Goal: Transaction & Acquisition: Purchase product/service

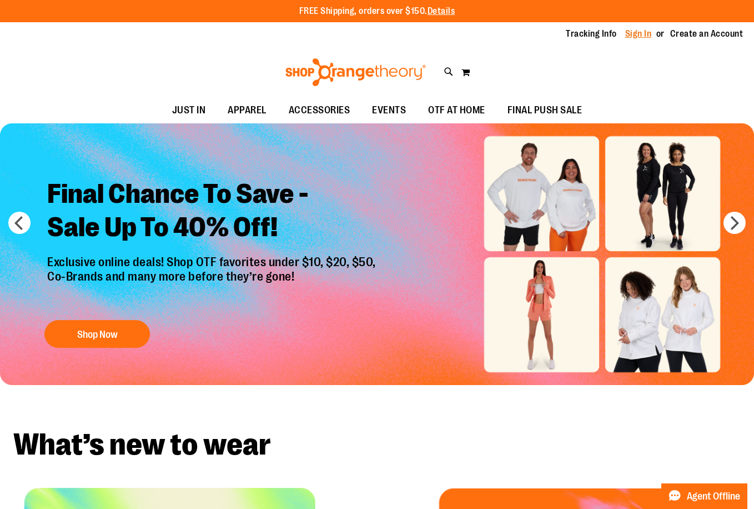
click at [625, 29] on link "Sign In" at bounding box center [638, 34] width 27 height 12
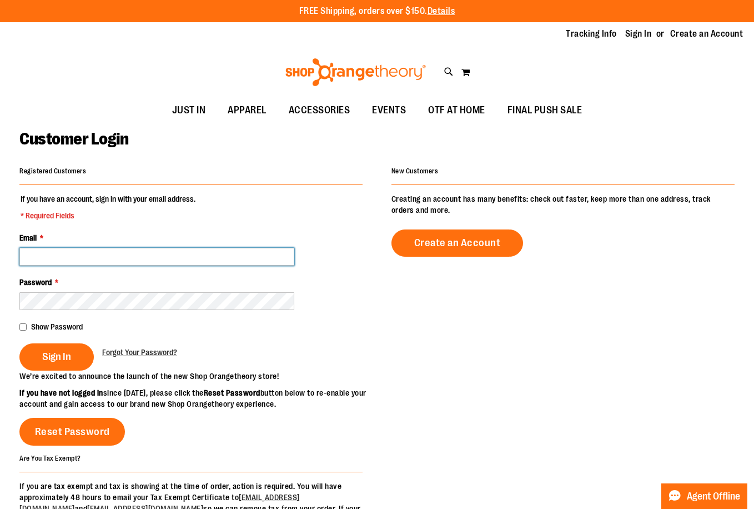
click at [71, 255] on input "Email *" at bounding box center [156, 257] width 275 height 18
click at [92, 254] on input "Email *" at bounding box center [156, 257] width 275 height 18
paste input "**********"
type input "**********"
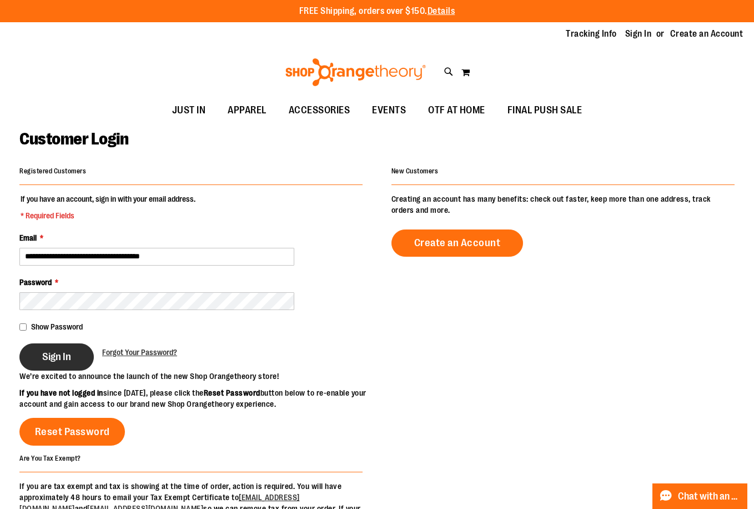
click at [58, 348] on button "Sign In" at bounding box center [56, 356] width 74 height 27
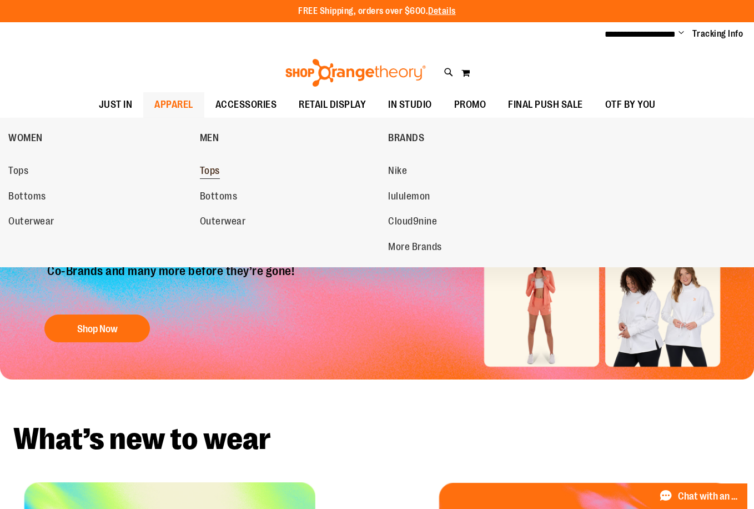
type input "**********"
click at [212, 173] on span "Tops" at bounding box center [210, 172] width 20 height 14
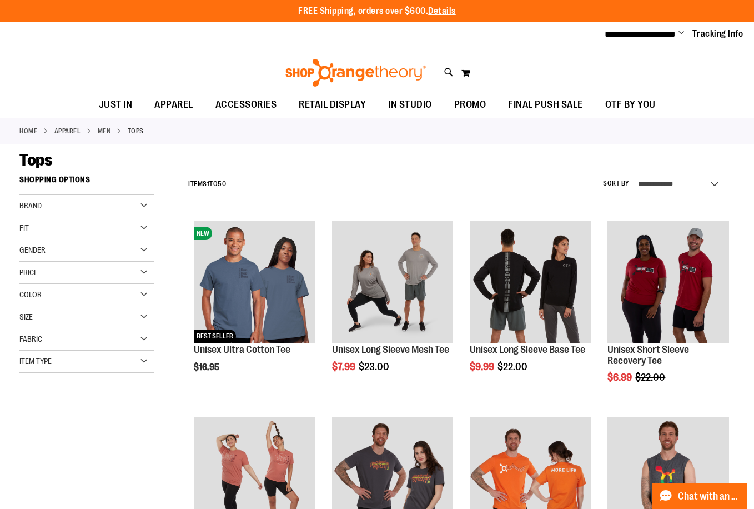
type input "**********"
click at [111, 131] on link "MEN" at bounding box center [104, 131] width 13 height 10
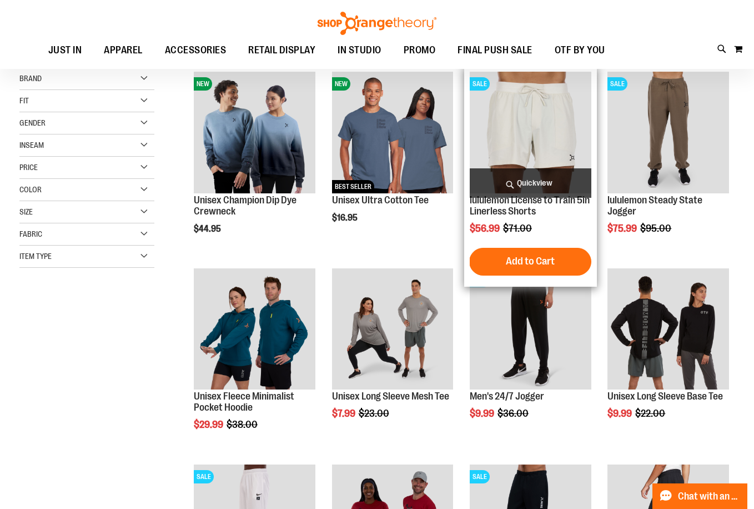
scroll to position [166, 0]
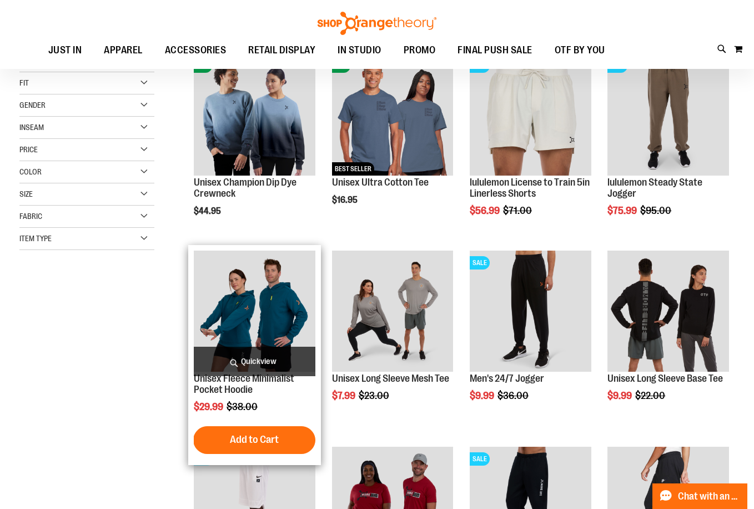
type input "**********"
click at [216, 314] on img "product" at bounding box center [255, 311] width 122 height 122
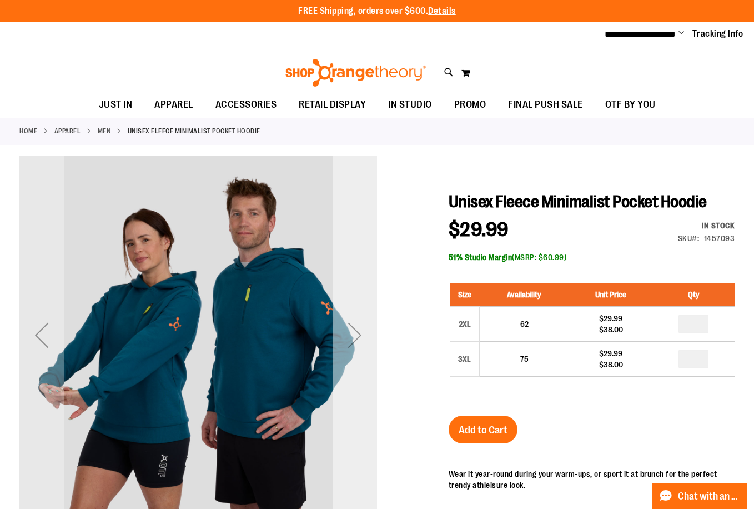
type input "**********"
click at [357, 323] on div "Next" at bounding box center [355, 335] width 44 height 44
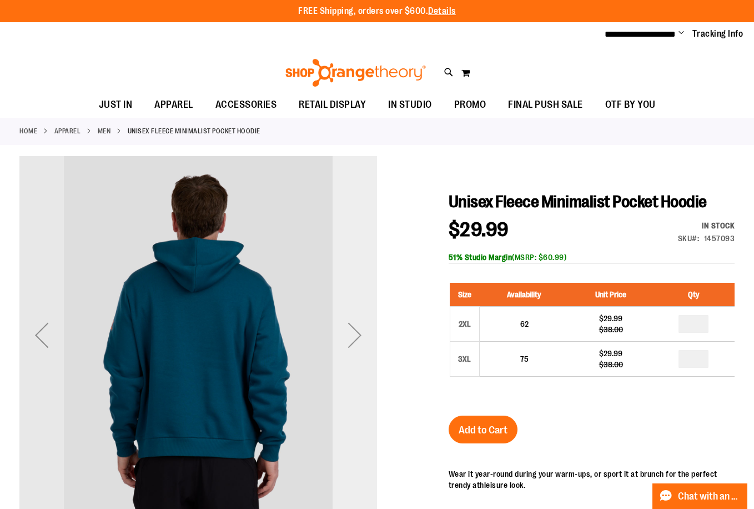
click at [357, 323] on div "Next" at bounding box center [355, 335] width 44 height 44
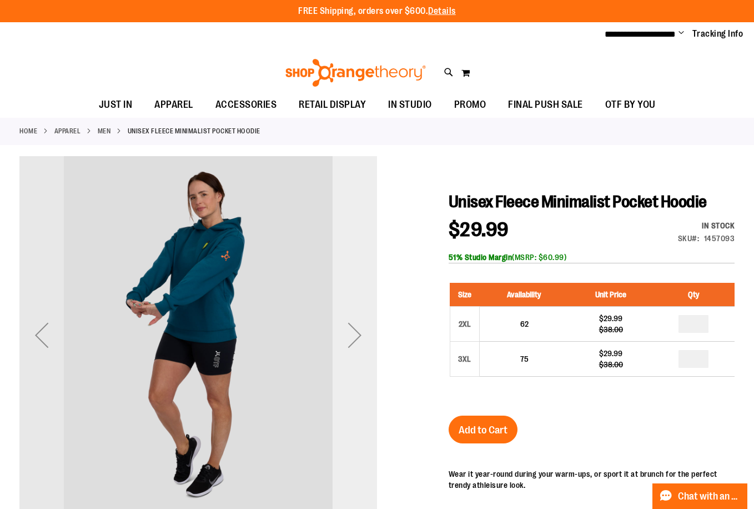
click at [357, 323] on div "Next" at bounding box center [355, 335] width 44 height 44
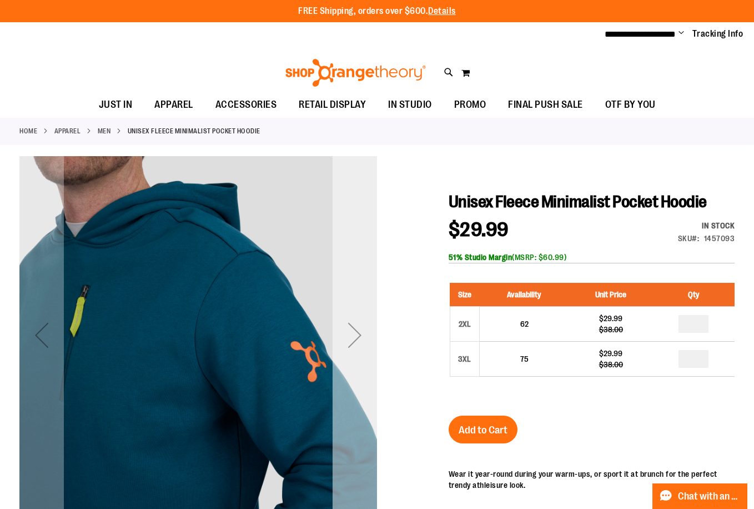
click at [357, 323] on div "Next" at bounding box center [355, 335] width 44 height 44
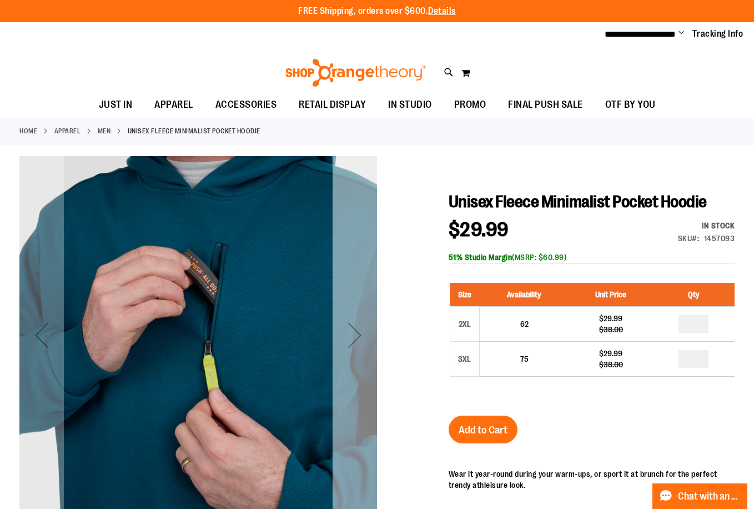
click at [357, 323] on div "Next" at bounding box center [355, 335] width 44 height 44
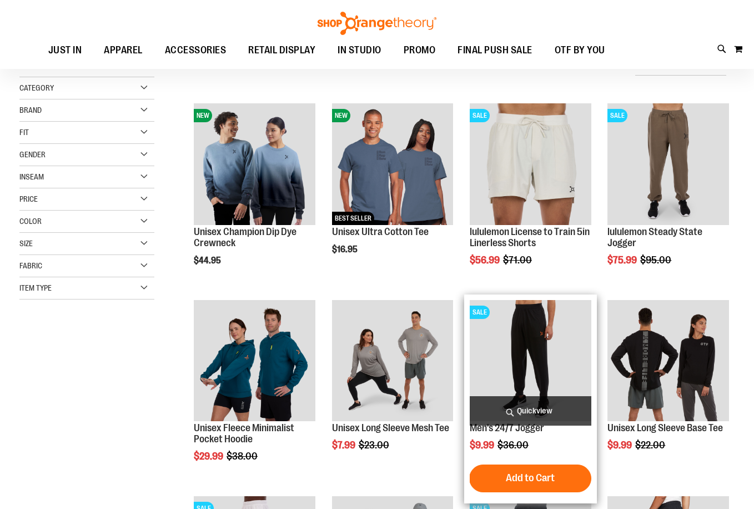
scroll to position [49, 0]
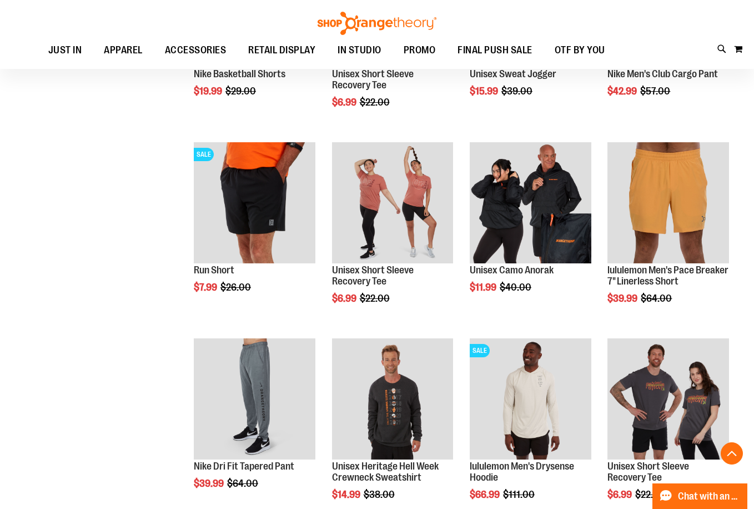
scroll to position [549, 0]
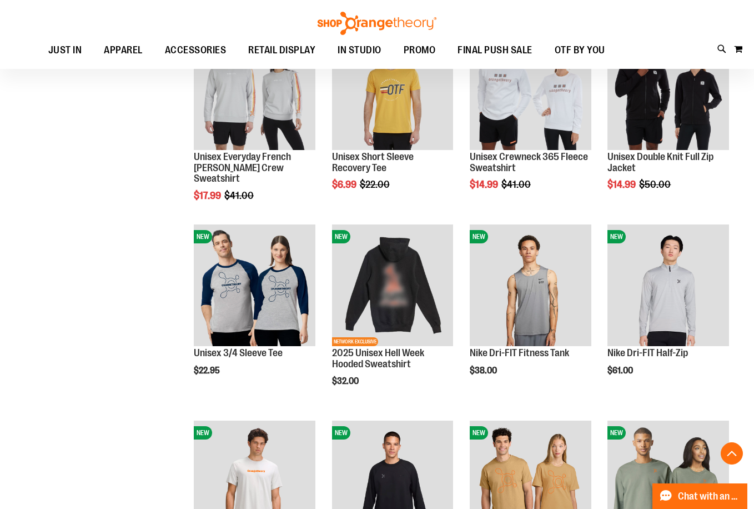
scroll to position [1271, 0]
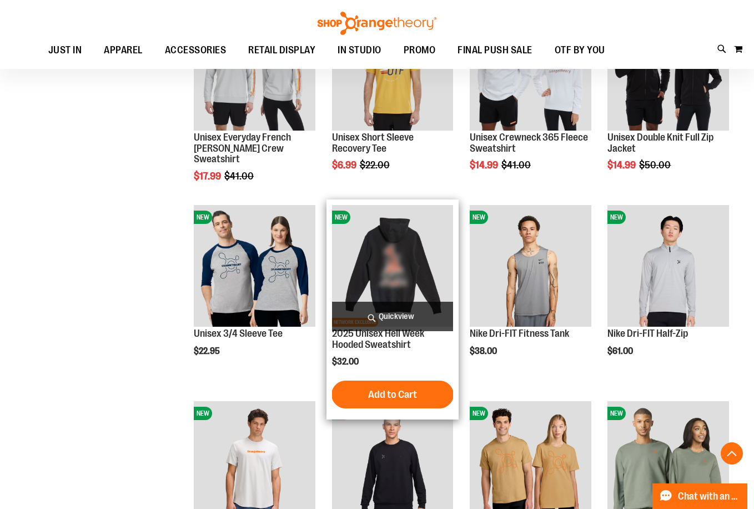
type input "**********"
click at [393, 273] on img "product" at bounding box center [393, 266] width 122 height 122
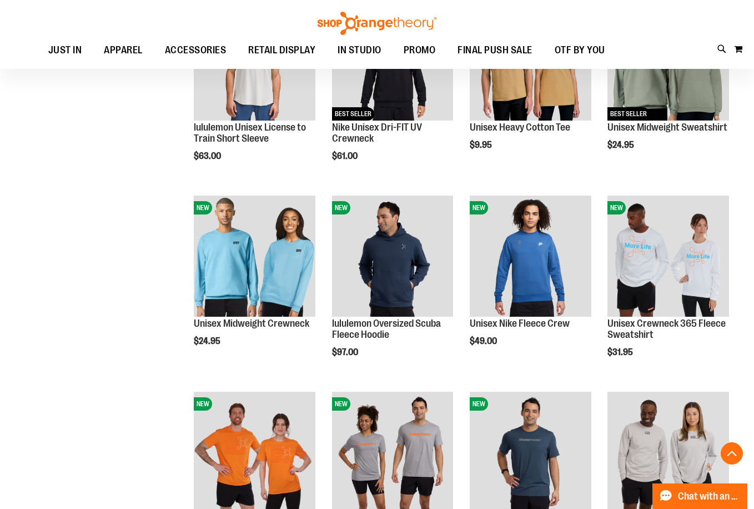
scroll to position [544, 0]
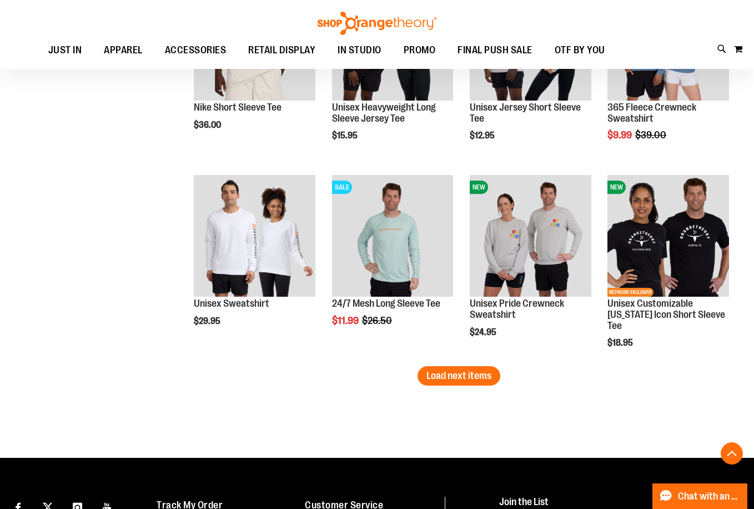
scroll to position [1544, 0]
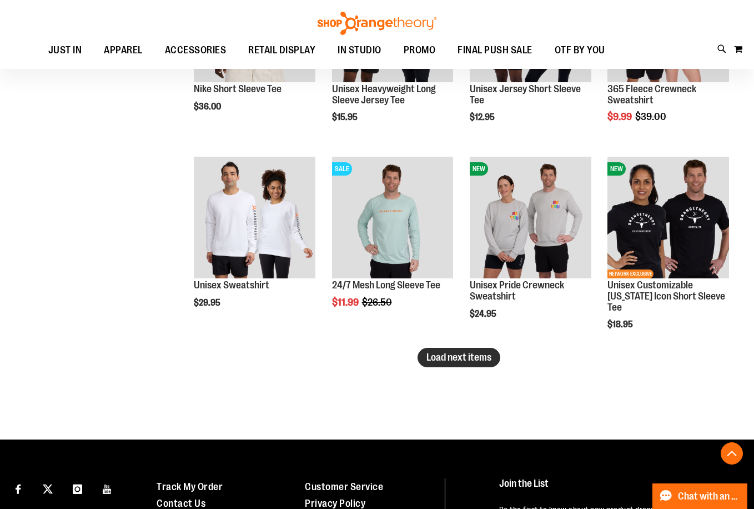
type input "**********"
click at [480, 362] on span "Load next items" at bounding box center [459, 357] width 65 height 11
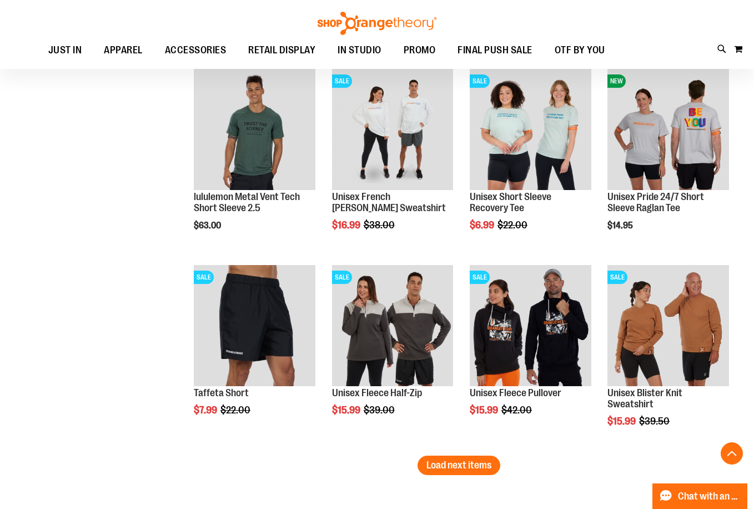
scroll to position [2043, 0]
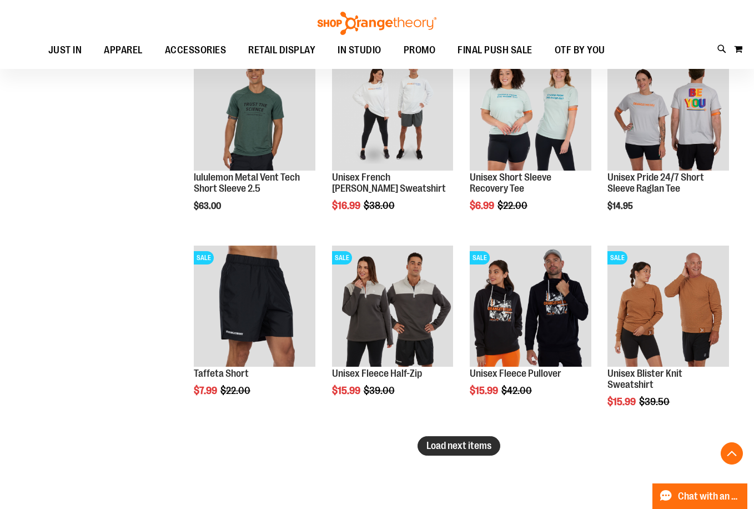
click at [445, 445] on span "Load next items" at bounding box center [459, 445] width 65 height 11
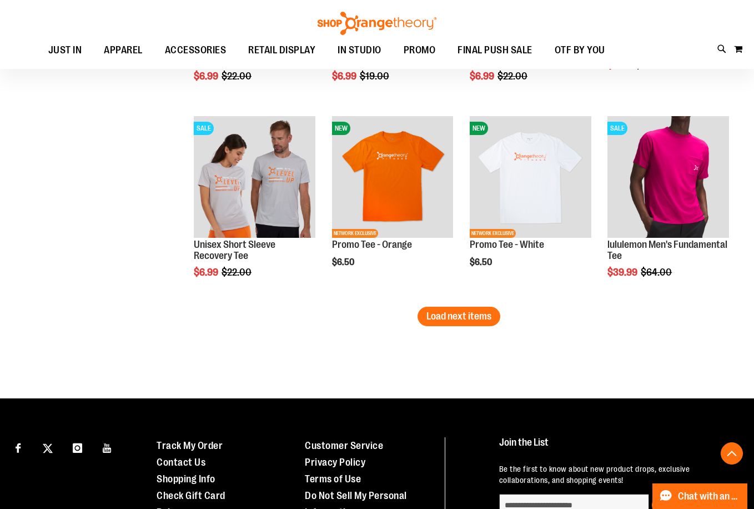
scroll to position [2765, 0]
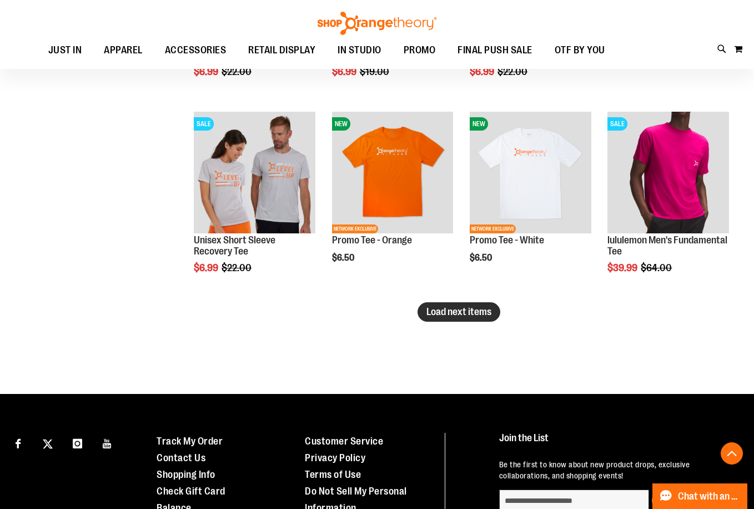
click at [479, 316] on span "Load next items" at bounding box center [459, 311] width 65 height 11
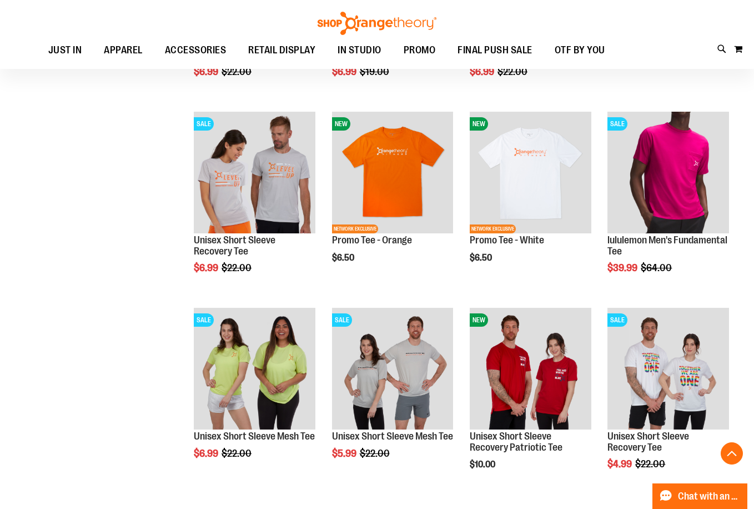
scroll to position [2821, 0]
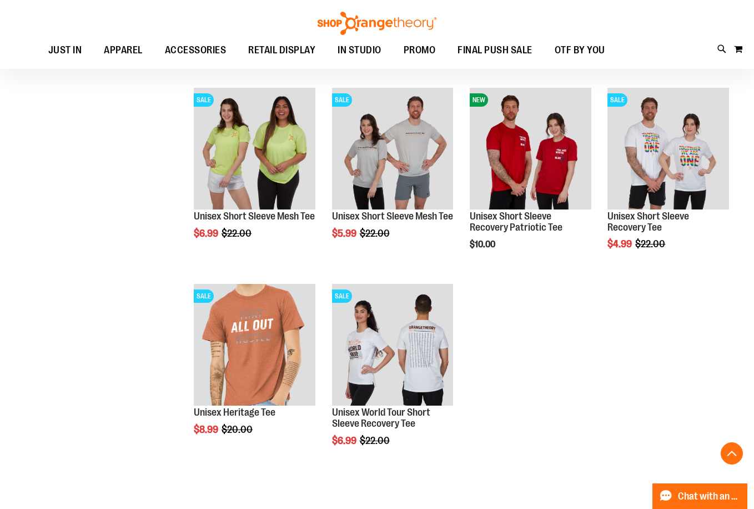
scroll to position [2988, 0]
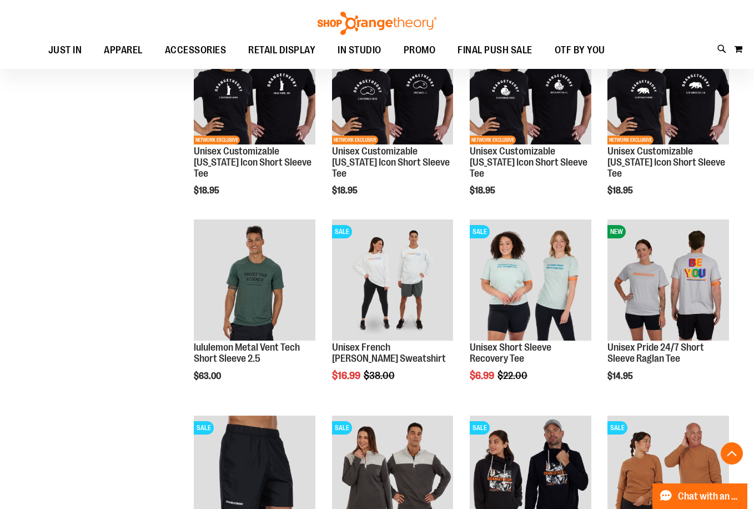
scroll to position [1766, 0]
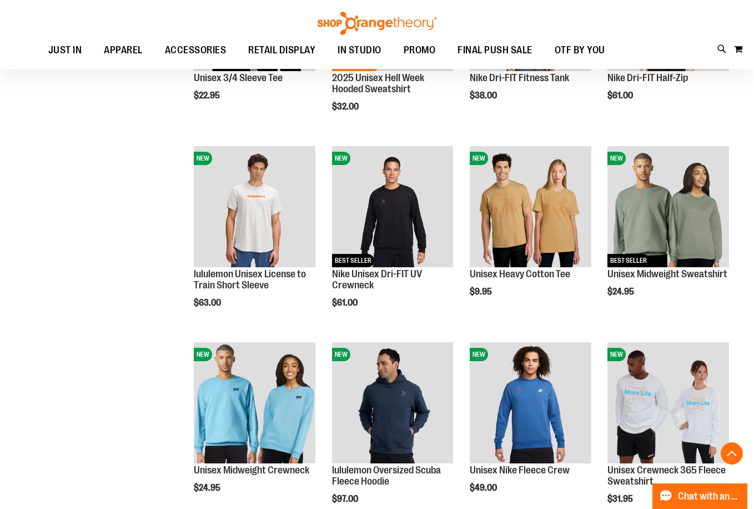
scroll to position [377, 0]
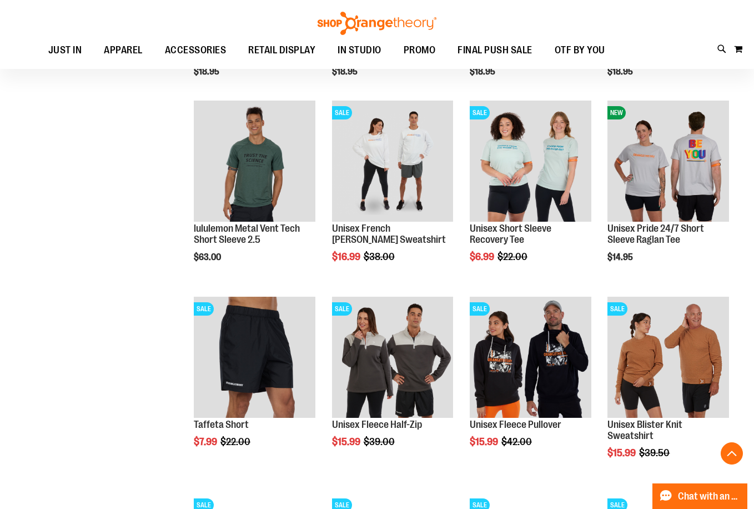
scroll to position [1999, 0]
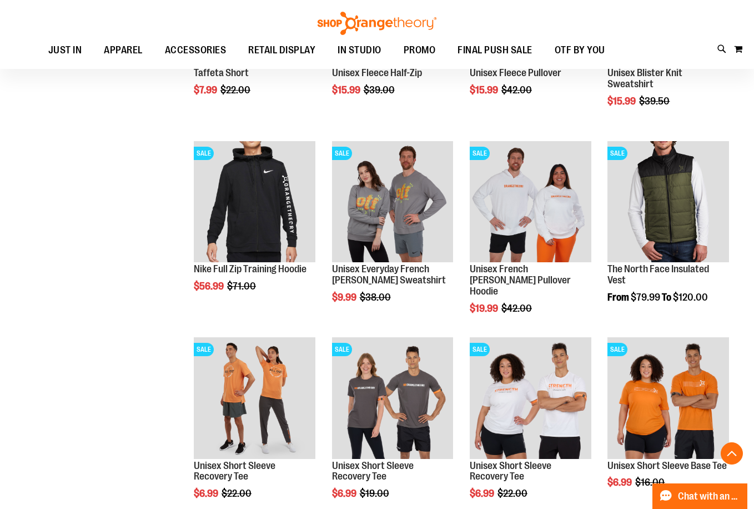
scroll to position [2332, 0]
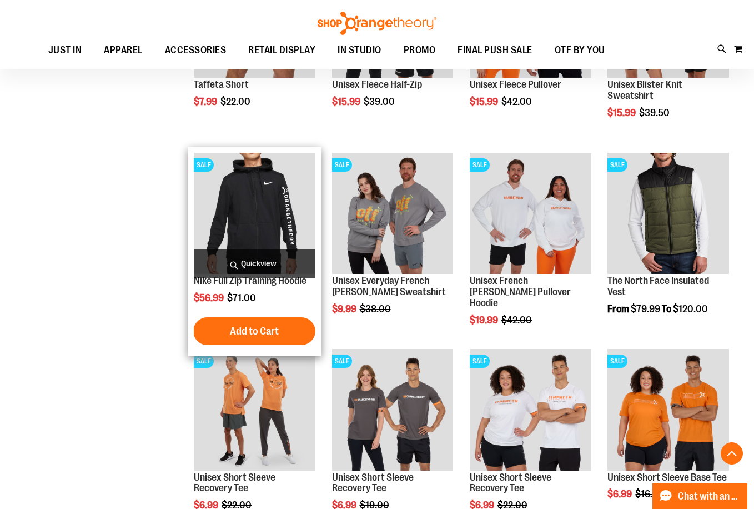
click at [267, 226] on img "product" at bounding box center [255, 214] width 122 height 122
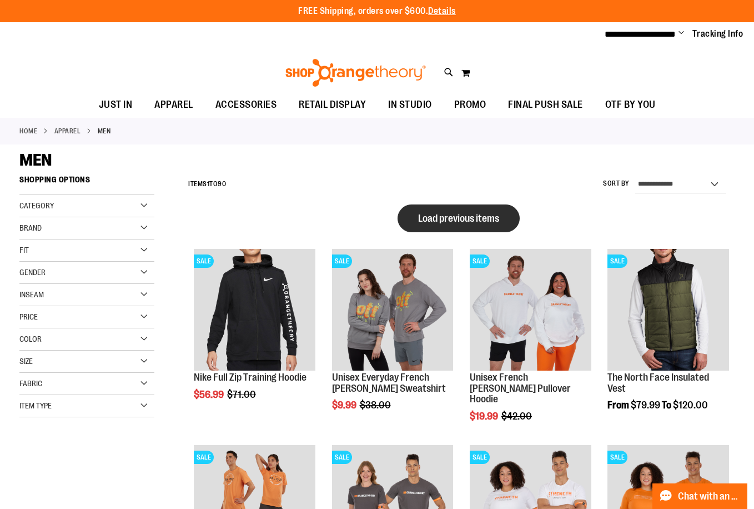
type input "**********"
click at [490, 226] on button "Load previous items" at bounding box center [459, 218] width 122 height 28
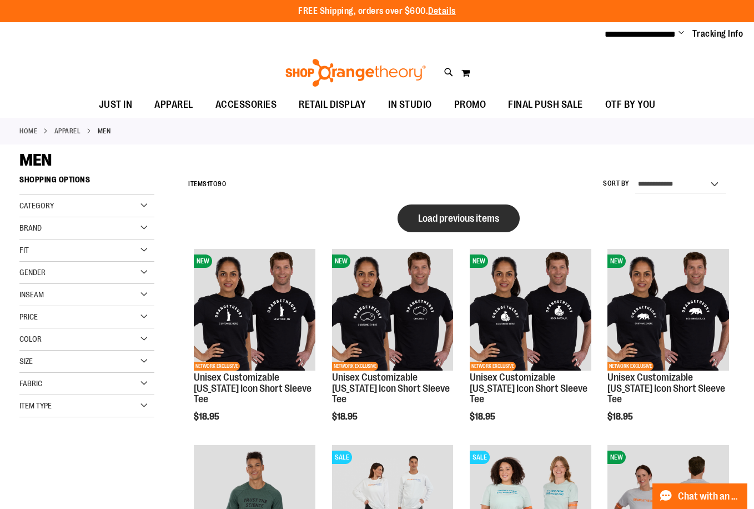
click at [484, 217] on span "Load previous items" at bounding box center [458, 218] width 81 height 11
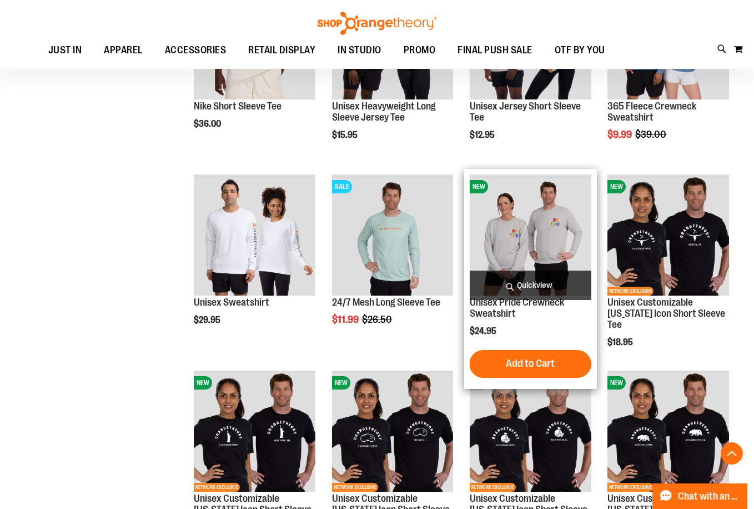
scroll to position [277, 0]
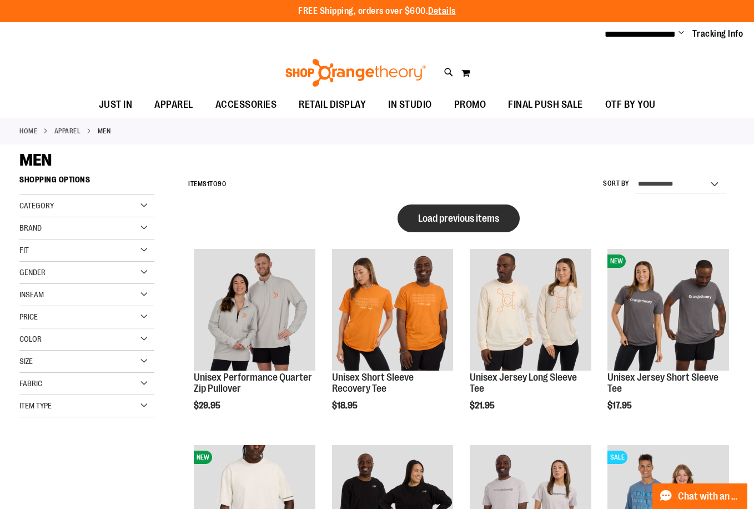
click at [490, 211] on button "Load previous items" at bounding box center [459, 218] width 122 height 28
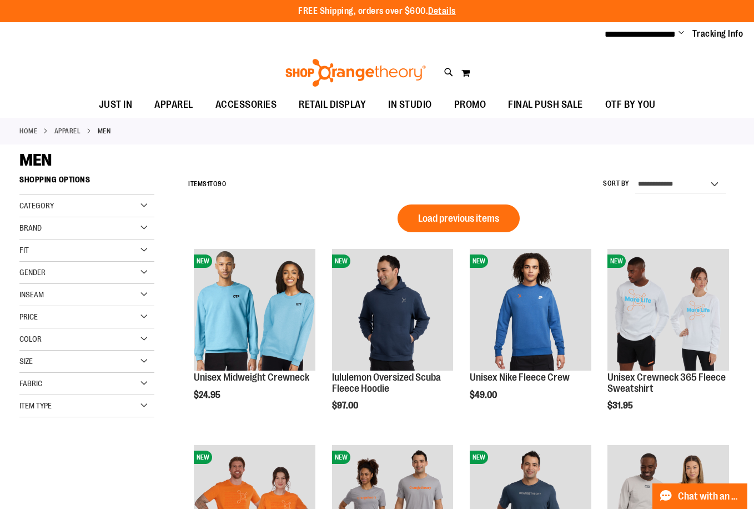
click at [490, 211] on button "Load previous items" at bounding box center [459, 218] width 122 height 28
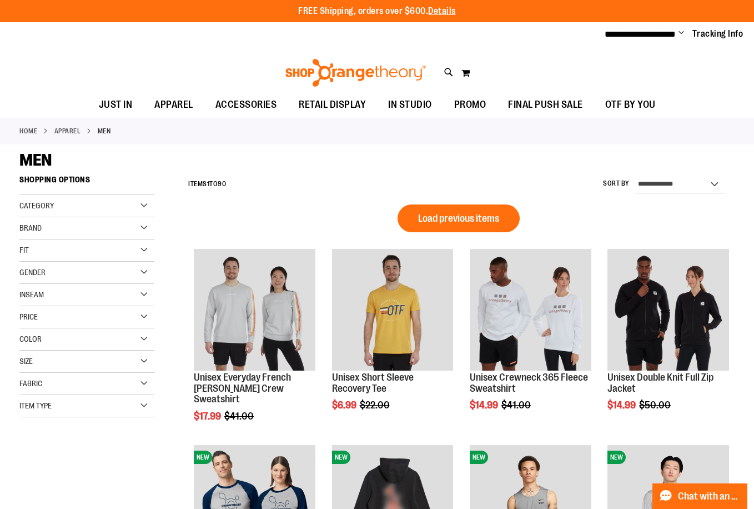
click at [490, 211] on button "Load previous items" at bounding box center [459, 218] width 122 height 28
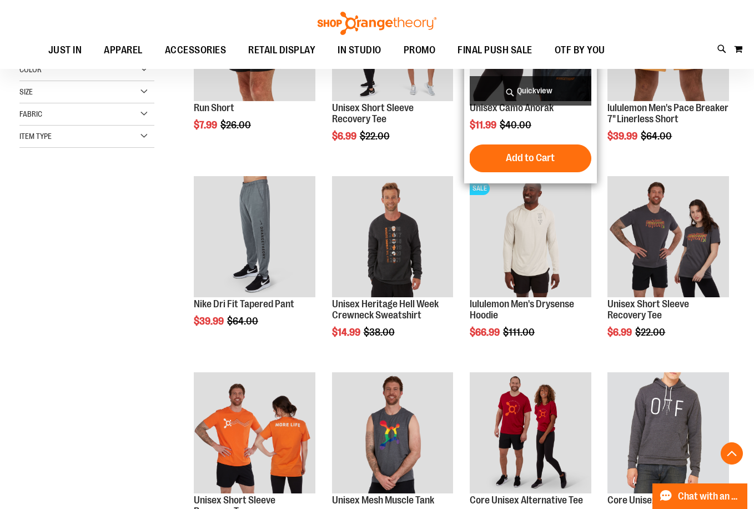
scroll to position [277, 0]
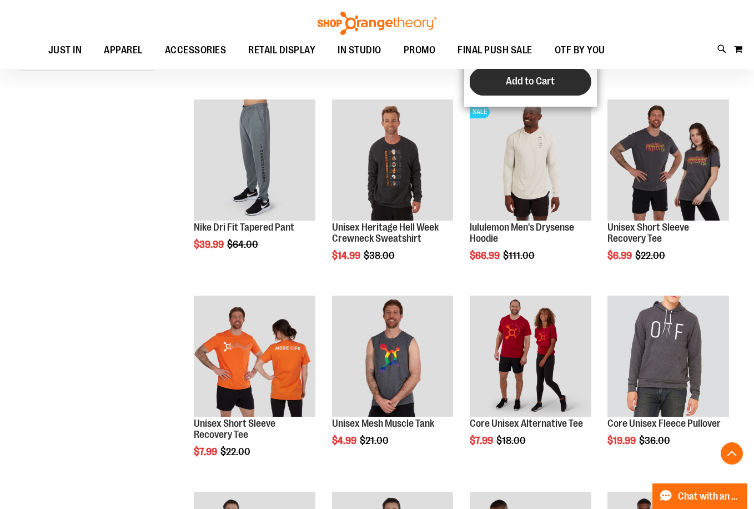
scroll to position [444, 0]
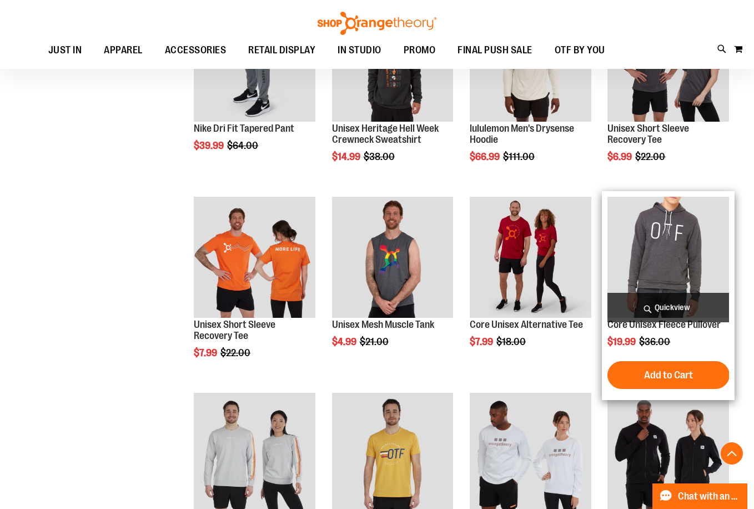
click at [678, 252] on img "product" at bounding box center [669, 258] width 122 height 122
